Goal: Information Seeking & Learning: Check status

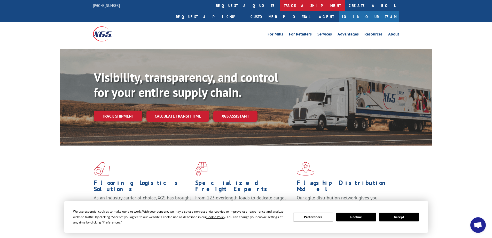
click at [280, 6] on link "track a shipment" at bounding box center [312, 5] width 65 height 11
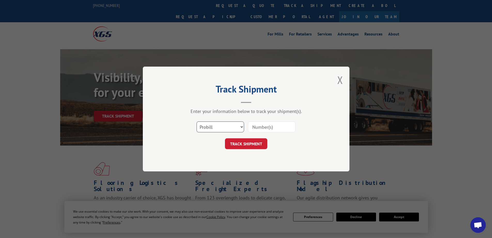
click at [228, 127] on select "Select category... Probill BOL PO" at bounding box center [221, 126] width 48 height 11
select select "bol"
click at [197, 121] on select "Select category... Probill BOL PO" at bounding box center [221, 126] width 48 height 11
drag, startPoint x: 248, startPoint y: 128, endPoint x: 252, endPoint y: 126, distance: 4.7
click at [248, 128] on div "Select category... Probill BOL PO" at bounding box center [246, 126] width 155 height 17
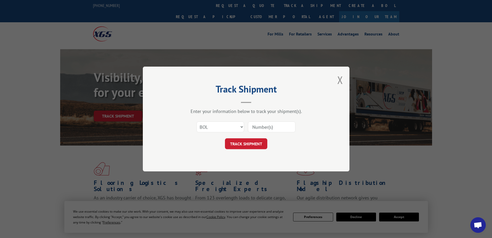
click at [262, 127] on input at bounding box center [272, 126] width 48 height 11
type input "644923"
click button "TRACK SHIPMENT" at bounding box center [246, 143] width 42 height 11
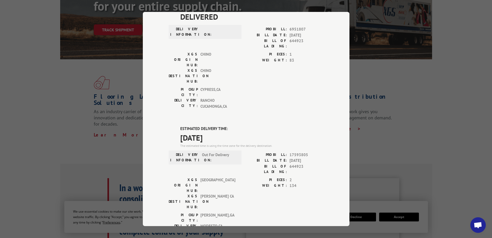
scroll to position [39, 0]
